Goal: Find specific page/section: Find specific page/section

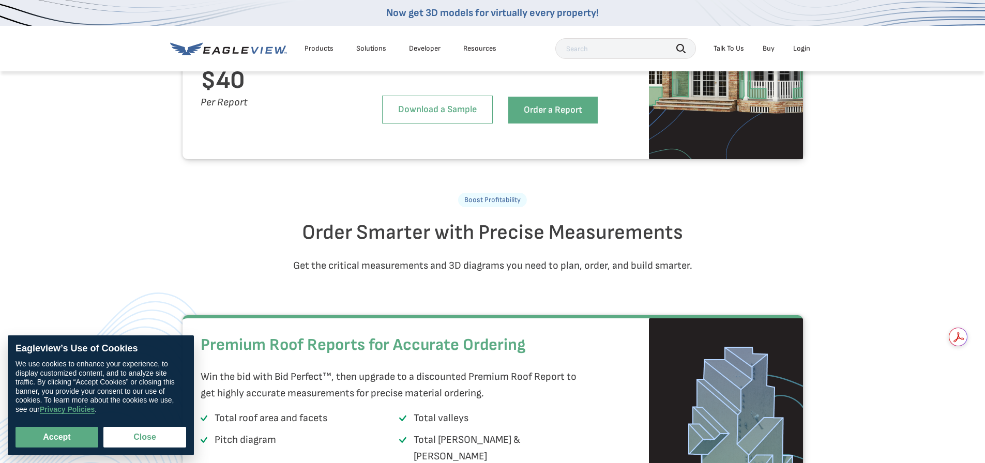
scroll to position [1034, 0]
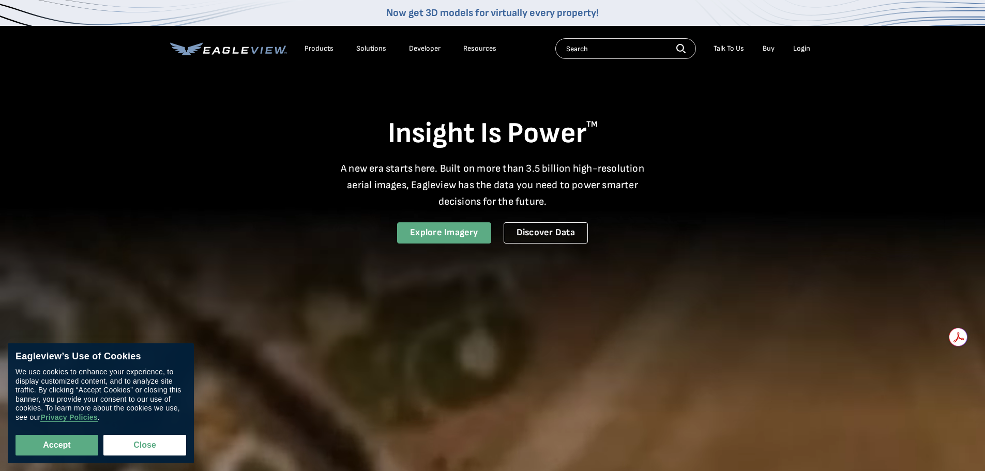
click at [443, 229] on link "Explore Imagery" at bounding box center [444, 232] width 94 height 21
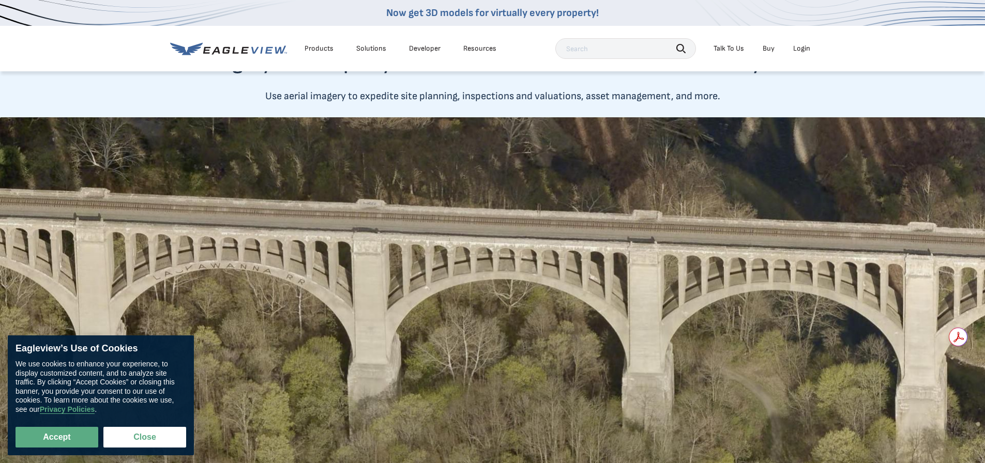
scroll to position [413, 0]
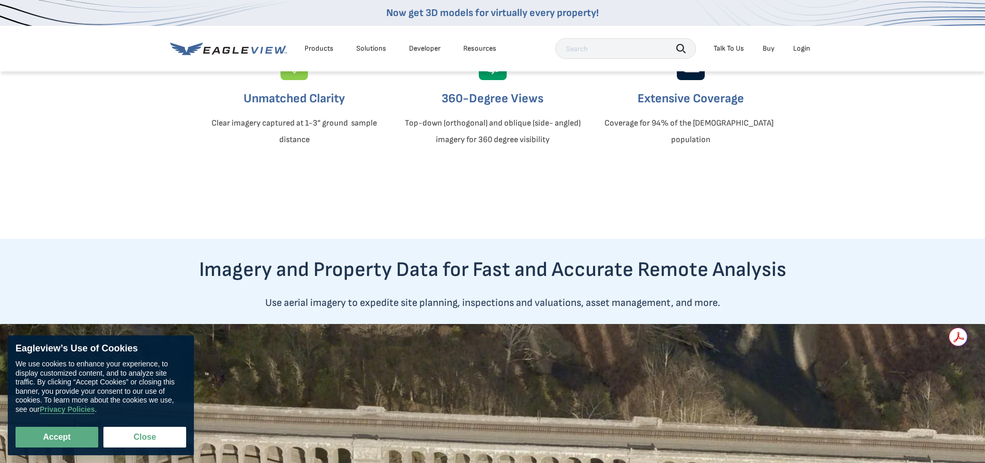
click at [629, 51] on input "text" at bounding box center [625, 48] width 141 height 21
type input "lees summit mo"
